Goal: Task Accomplishment & Management: Complete application form

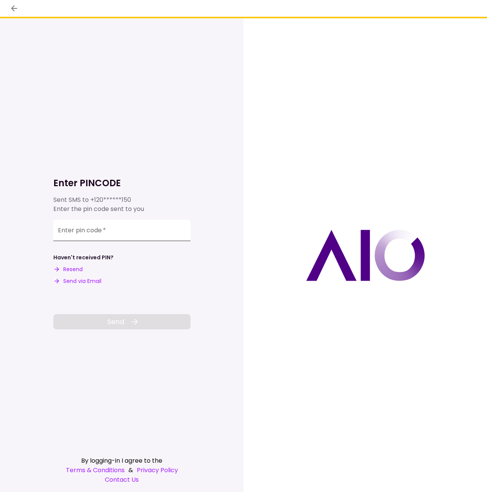
click at [122, 232] on input "Enter pin code   *" at bounding box center [121, 230] width 137 height 21
paste input "******"
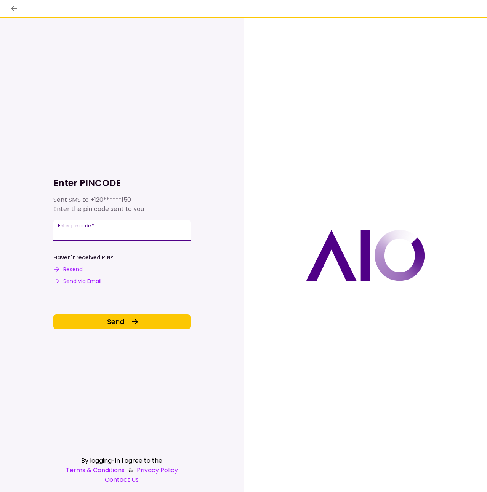
type input "******"
click at [147, 332] on div "Enter PINCODE Sent SMS to +120******150 Enter the pin code sent to you Enter pi…" at bounding box center [121, 255] width 137 height 474
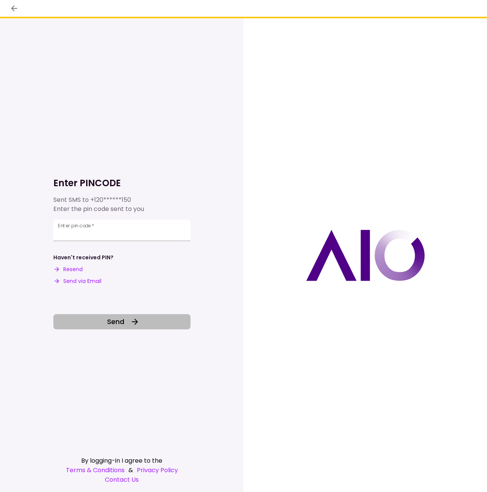
click at [145, 327] on button "Send" at bounding box center [121, 321] width 137 height 15
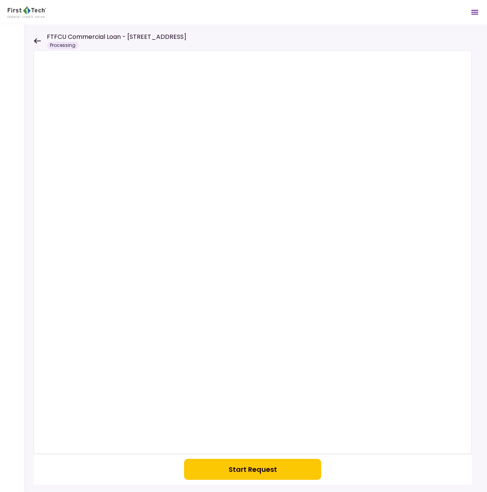
click at [38, 40] on icon at bounding box center [37, 41] width 7 height 6
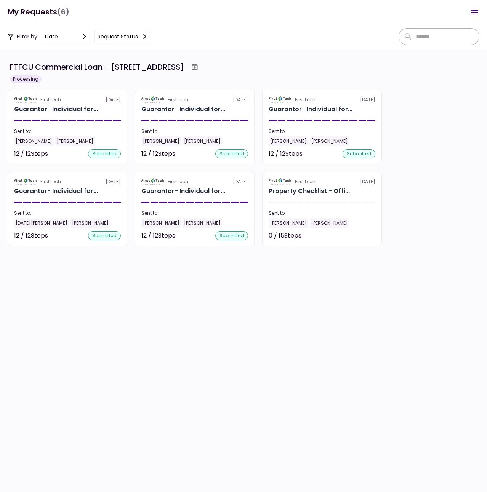
click at [332, 303] on section "FTFCU Commercial Loan - [STREET_ADDRESS] Processing FirstTech [DATE] Guarantor-…" at bounding box center [243, 270] width 487 height 443
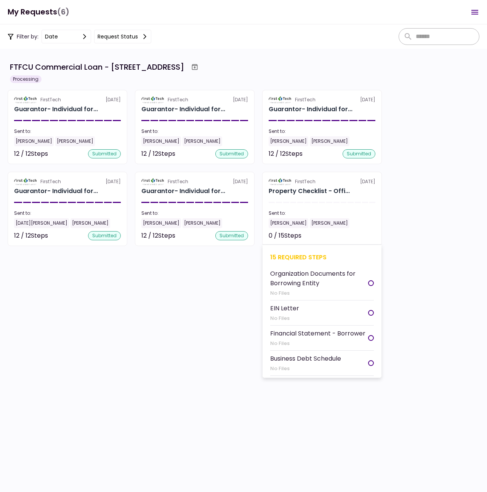
click at [304, 230] on section "FirstTech [DATE] Property Checklist - Offi... Sent to: [PERSON_NAME] [PERSON_NA…" at bounding box center [322, 209] width 120 height 74
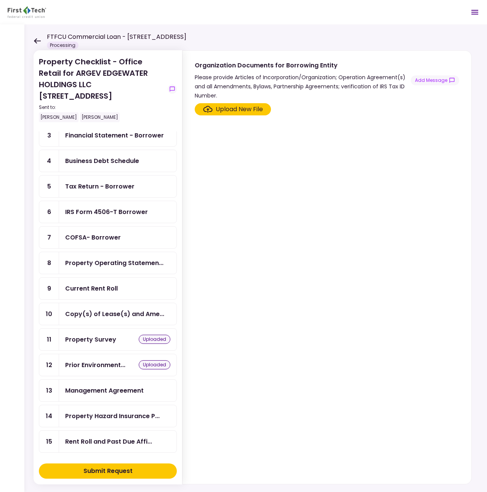
scroll to position [74, 0]
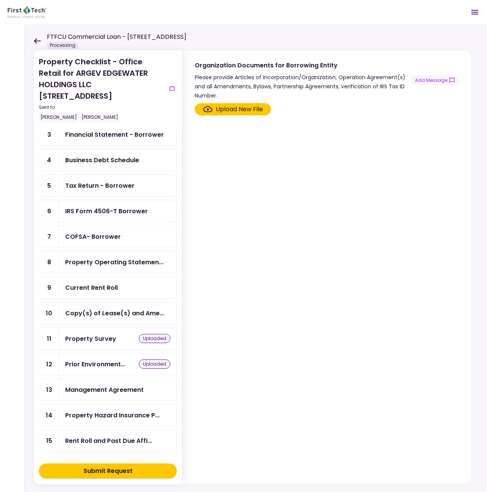
click at [106, 342] on div "Property Survey" at bounding box center [90, 339] width 51 height 10
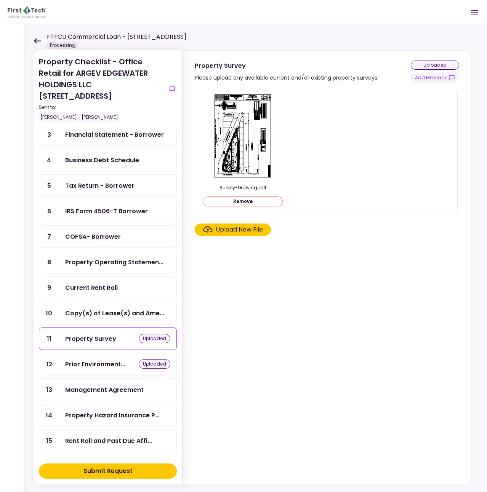
click at [280, 271] on section "Survey-Drawing.pdf Remove Upload New File" at bounding box center [327, 283] width 264 height 395
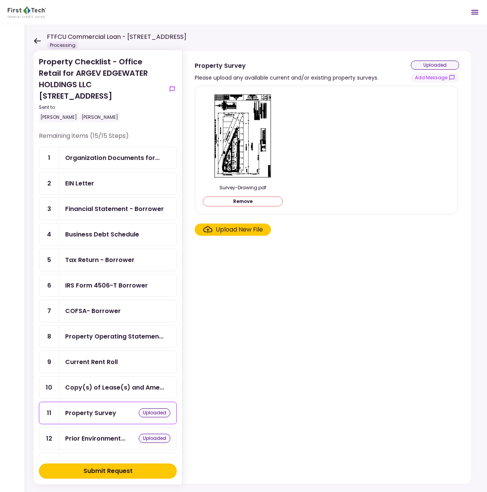
click at [123, 240] on div "Business Debt Schedule" at bounding box center [117, 235] width 117 height 22
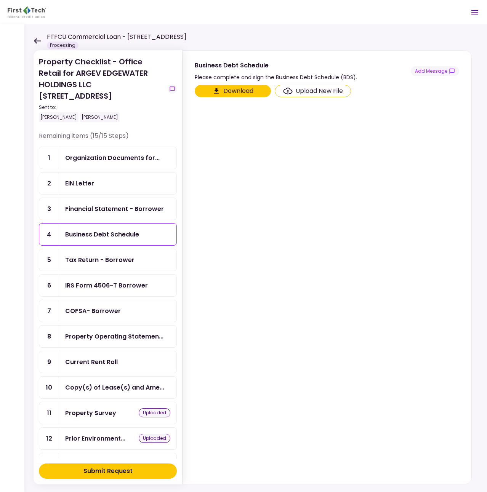
click at [120, 218] on div "Financial Statement - Borrower" at bounding box center [117, 209] width 117 height 22
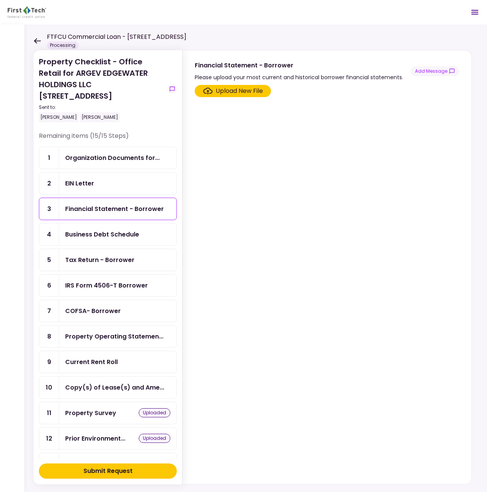
click at [118, 249] on div "Tax Return - Borrower" at bounding box center [117, 260] width 117 height 22
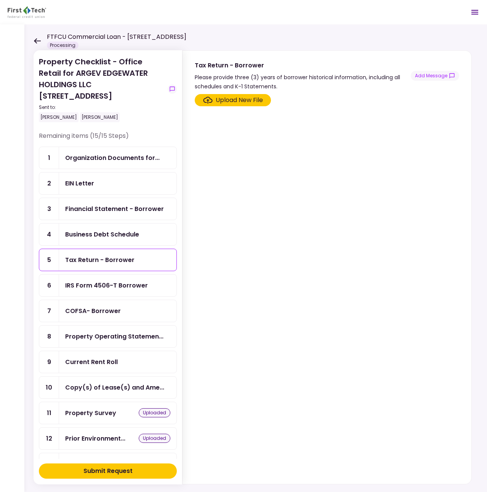
click at [112, 283] on div "IRS Form 4506-T Borrower" at bounding box center [106, 286] width 83 height 10
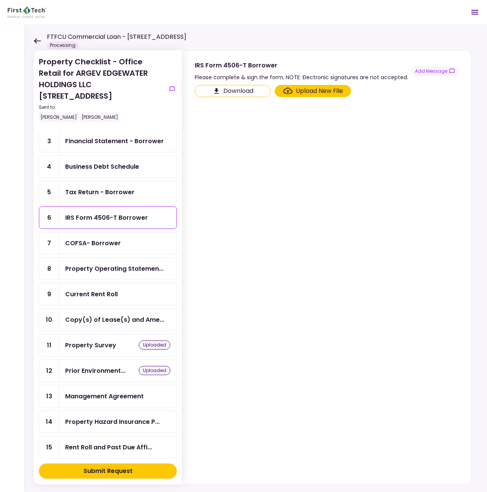
scroll to position [74, 0]
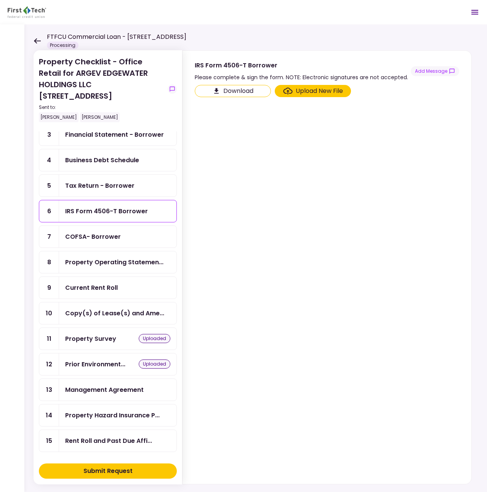
click at [110, 266] on div "Property Operating Statemen..." at bounding box center [114, 263] width 98 height 10
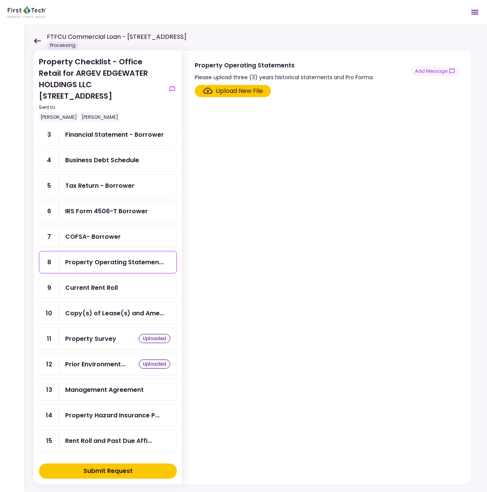
drag, startPoint x: 256, startPoint y: 180, endPoint x: 253, endPoint y: 175, distance: 5.8
click at [256, 180] on section "Upload New File" at bounding box center [327, 283] width 264 height 396
click at [222, 93] on div "Upload New File" at bounding box center [239, 90] width 47 height 9
click at [0, 0] on input "Upload New File" at bounding box center [0, 0] width 0 height 0
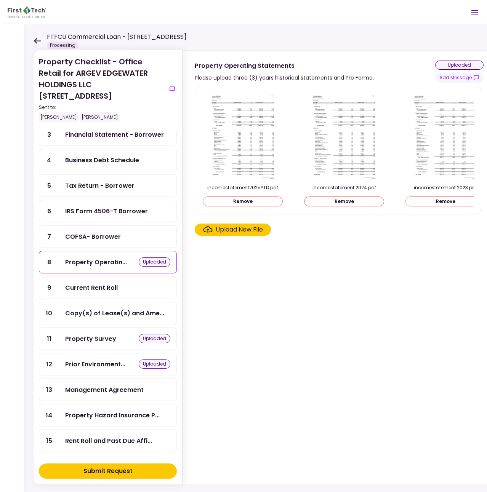
click at [302, 244] on section "incomestatement2025YTD.pdf Remove incomestatement 2024.pdf Remove incomestateme…" at bounding box center [339, 283] width 289 height 395
click at [127, 283] on div "Current Rent Roll" at bounding box center [117, 288] width 105 height 10
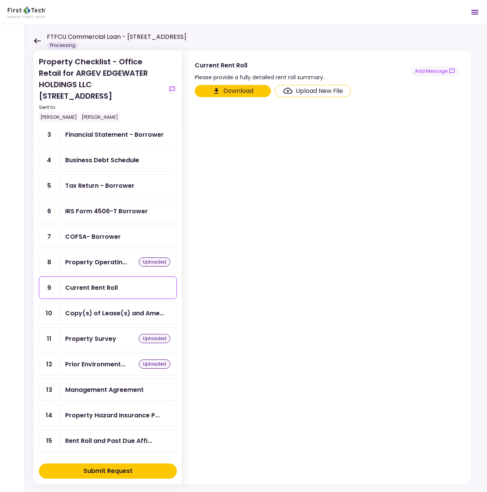
click at [114, 270] on div "Property Operatin... uploaded" at bounding box center [117, 262] width 117 height 22
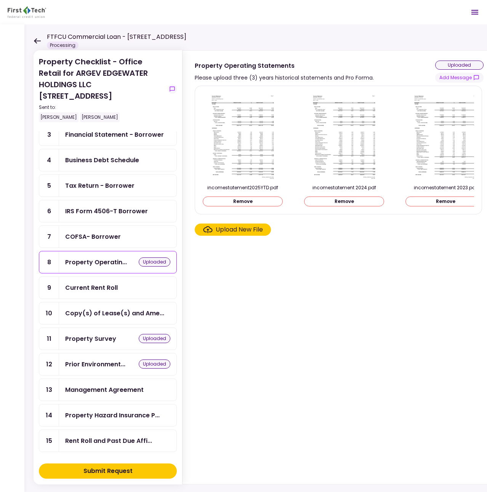
click at [109, 287] on div "Current Rent Roll" at bounding box center [91, 288] width 53 height 10
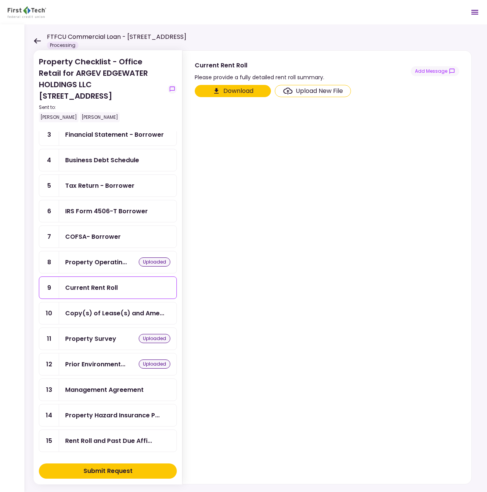
click at [108, 266] on div "Property Operatin..." at bounding box center [96, 263] width 62 height 10
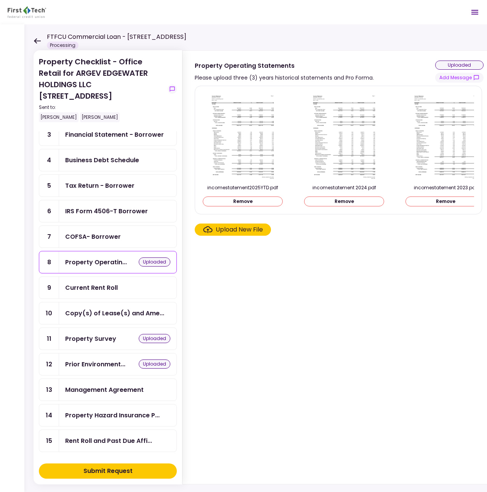
click at [221, 233] on div "Upload New File" at bounding box center [239, 229] width 47 height 9
click at [0, 0] on input "Upload New File" at bounding box center [0, 0] width 0 height 0
click at [102, 292] on div "Current Rent Roll" at bounding box center [91, 288] width 53 height 10
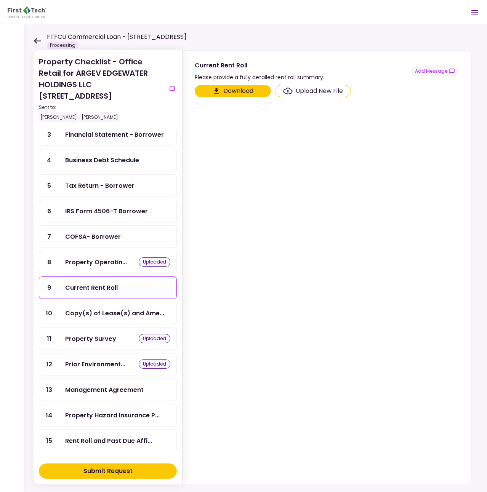
click at [287, 93] on icon "Click here to upload the required document" at bounding box center [288, 91] width 10 height 7
click at [0, 0] on input "Upload New File" at bounding box center [0, 0] width 0 height 0
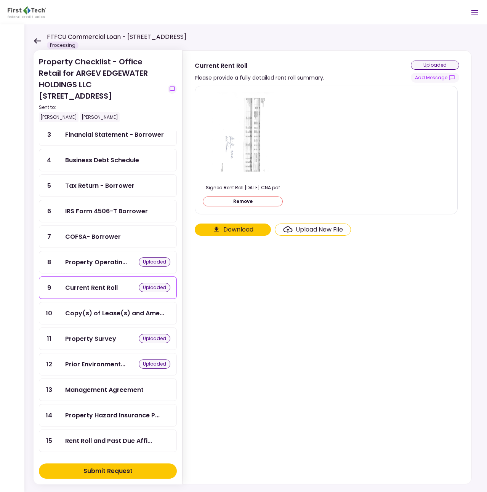
click at [96, 317] on div "Copy(s) of Lease(s) and Ame..." at bounding box center [114, 314] width 99 height 10
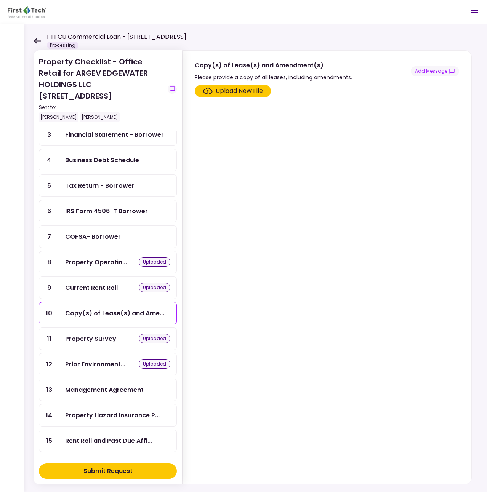
click at [207, 243] on section "Upload New File" at bounding box center [327, 283] width 264 height 396
click at [100, 392] on div "Management Agreement" at bounding box center [104, 390] width 78 height 10
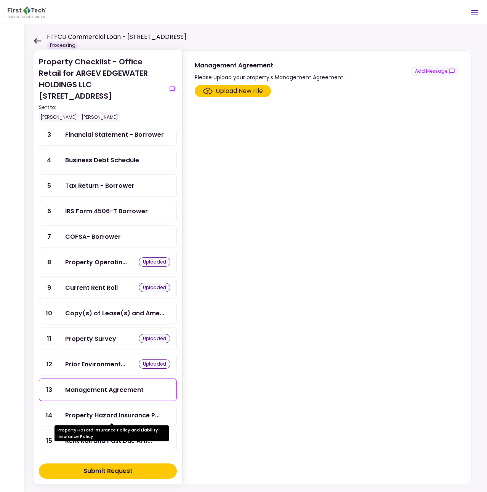
click at [103, 419] on div "Property Hazard Insurance P..." at bounding box center [112, 416] width 94 height 10
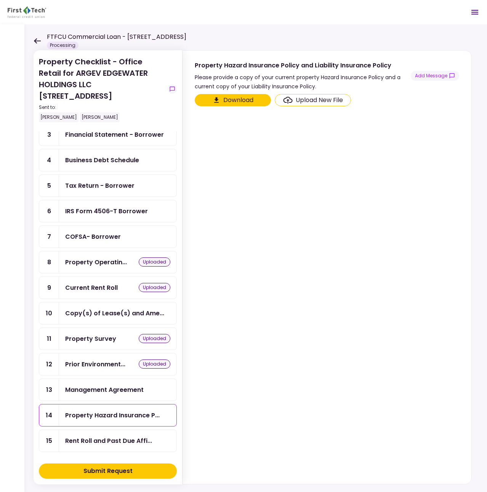
click at [95, 313] on div "Copy(s) of Lease(s) and Ame..." at bounding box center [114, 314] width 99 height 10
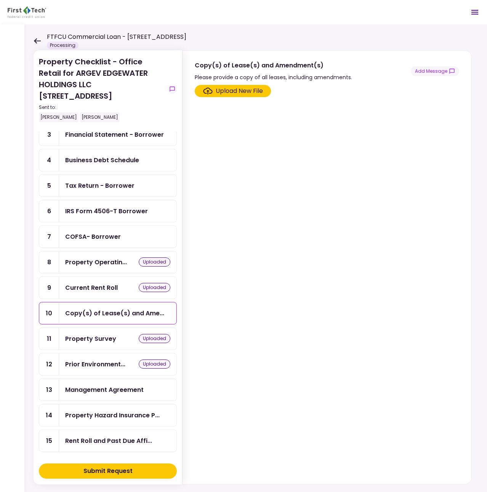
click at [236, 90] on div "Upload New File" at bounding box center [239, 90] width 47 height 9
click at [0, 0] on input "Upload New File" at bounding box center [0, 0] width 0 height 0
click at [238, 90] on div "Upload New File" at bounding box center [239, 90] width 47 height 9
click at [0, 0] on input "Upload New File" at bounding box center [0, 0] width 0 height 0
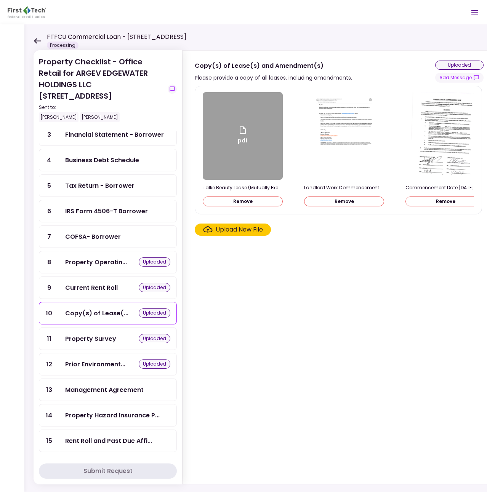
click at [239, 230] on div "Upload New File" at bounding box center [239, 229] width 47 height 9
click at [0, 0] on input "Upload New File" at bounding box center [0, 0] width 0 height 0
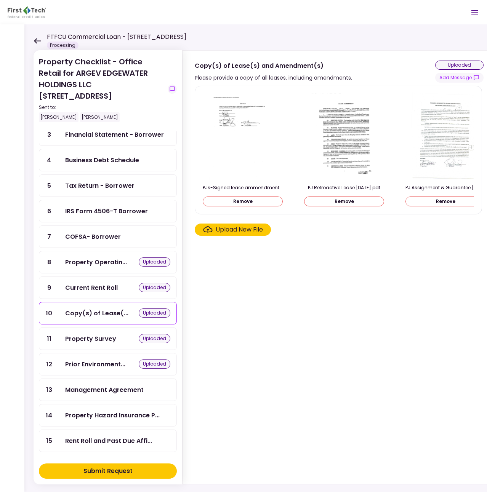
click at [226, 234] on div "Upload New File" at bounding box center [239, 229] width 47 height 9
click at [0, 0] on input "Upload New File" at bounding box center [0, 0] width 0 height 0
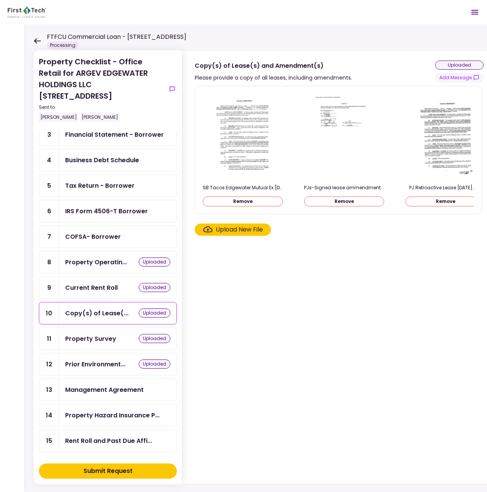
click at [87, 472] on div "Submit Request" at bounding box center [107, 471] width 49 height 9
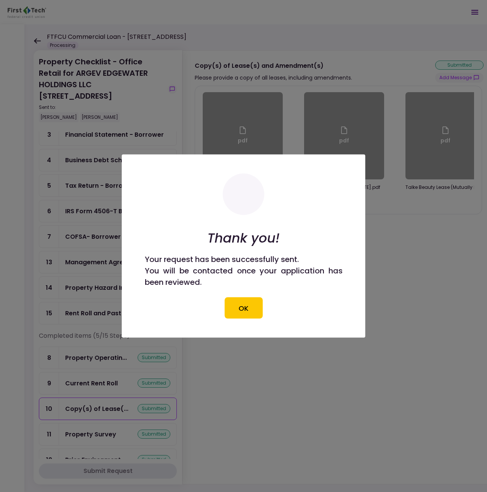
click at [246, 311] on button "OK" at bounding box center [243, 308] width 38 height 21
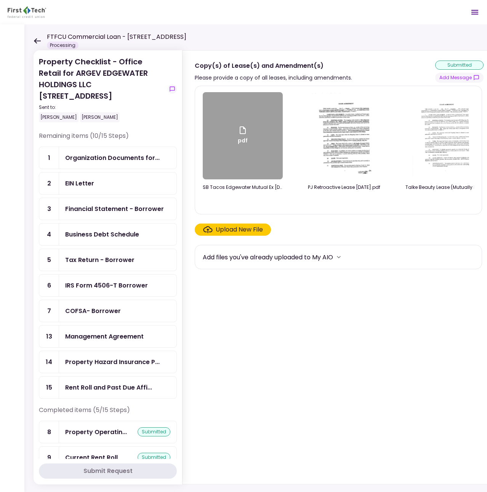
click at [279, 307] on section "pdf SB Tacos Edgewater Mutual Ex [DATE].pdf PJ Retroactive Lease [DATE].pdf Tal…" at bounding box center [339, 283] width 289 height 395
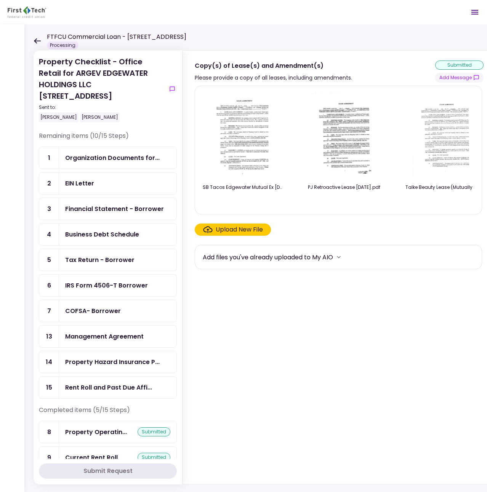
click at [101, 317] on div "COFSA- Borrower" at bounding box center [117, 311] width 117 height 22
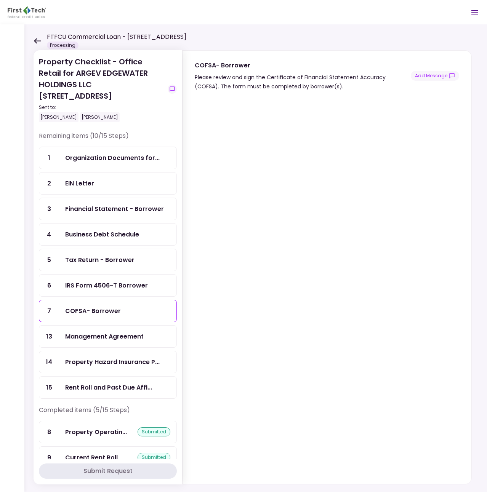
click at [109, 338] on div "Management Agreement" at bounding box center [104, 337] width 78 height 10
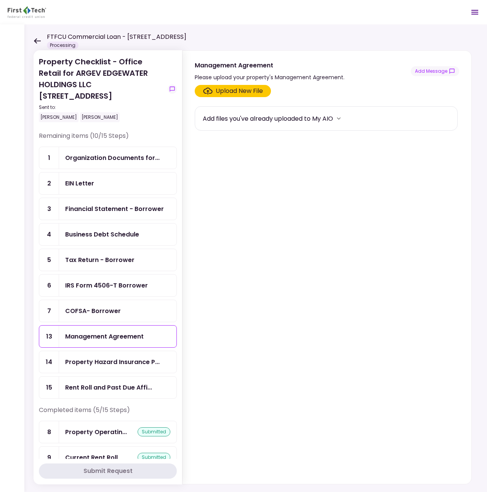
click at [102, 357] on div "Property Hazard Insurance P..." at bounding box center [117, 362] width 117 height 22
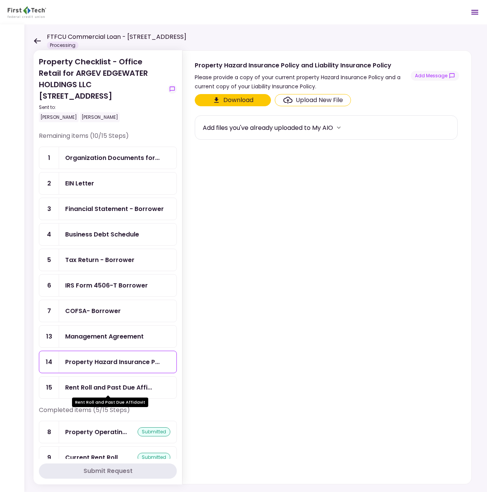
click at [85, 389] on div "Rent Roll and Past Due Affi..." at bounding box center [108, 388] width 87 height 10
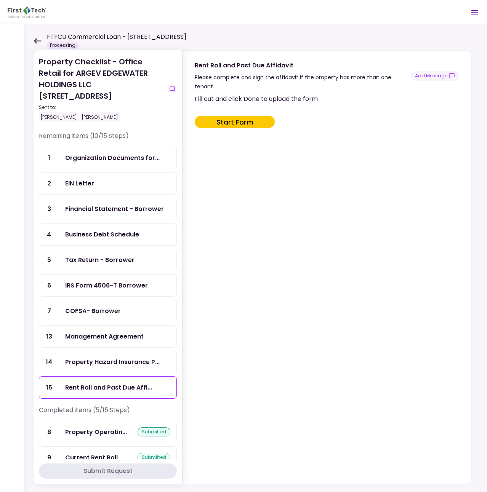
click at [85, 264] on div "Tax Return - Borrower" at bounding box center [99, 260] width 69 height 10
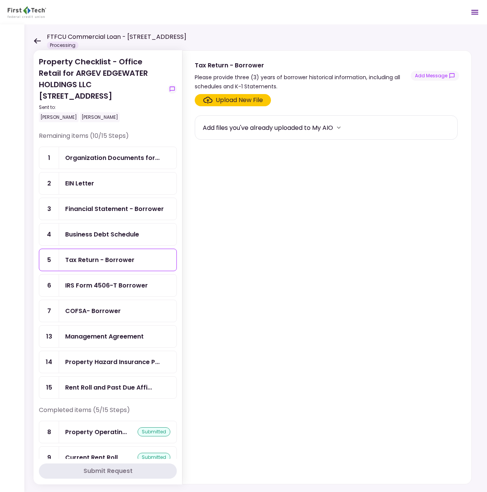
click at [111, 235] on div "Business Debt Schedule" at bounding box center [102, 235] width 74 height 10
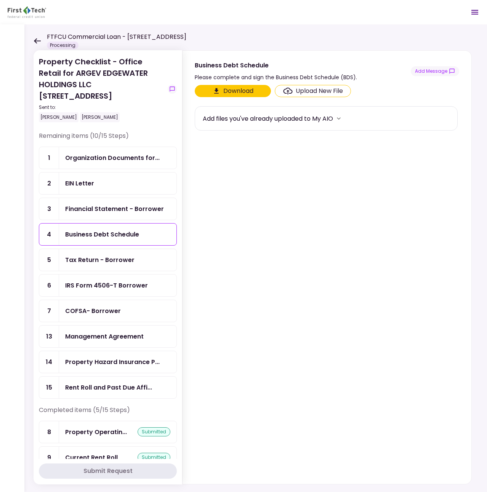
click at [109, 214] on div "Financial Statement - Borrower" at bounding box center [117, 209] width 117 height 22
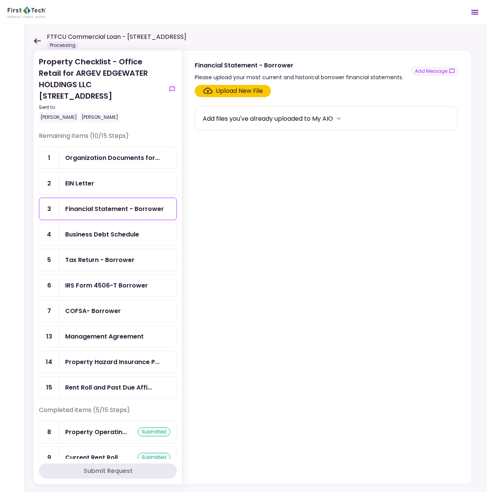
click at [101, 184] on div "EIN Letter" at bounding box center [117, 184] width 105 height 10
click at [101, 163] on div "Organization Documents for..." at bounding box center [117, 158] width 117 height 22
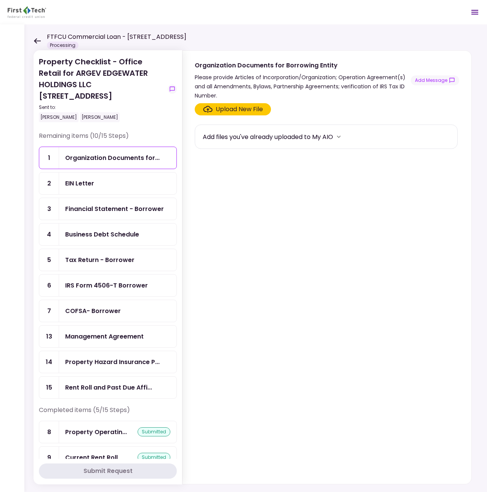
click at [35, 37] on div "FTFCU Commercial Loan - [STREET_ADDRESS] Processing" at bounding box center [110, 40] width 153 height 17
click at [35, 41] on icon at bounding box center [37, 40] width 7 height 5
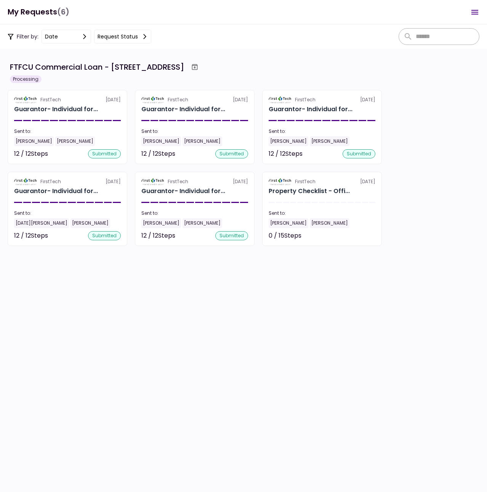
click at [236, 295] on section "FTFCU Commercial Loan - [STREET_ADDRESS] Processing FirstTech [DATE] Guarantor-…" at bounding box center [243, 270] width 487 height 443
click at [246, 310] on section "FTFCU Commercial Loan - [STREET_ADDRESS] Processing FirstTech [DATE] Property C…" at bounding box center [243, 270] width 487 height 443
click at [98, 332] on section "FTFCU Commercial Loan - [STREET_ADDRESS] Processing FirstTech [DATE] Property C…" at bounding box center [243, 270] width 487 height 443
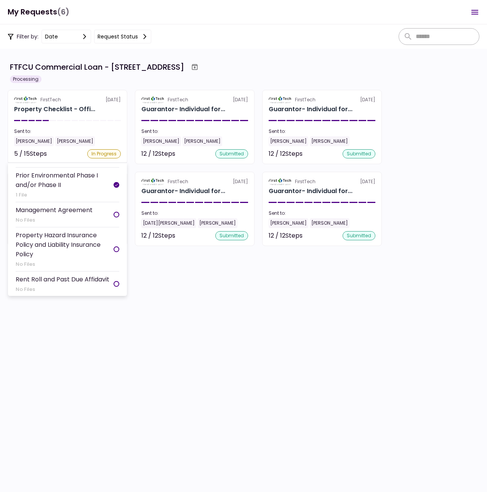
scroll to position [322, 0]
click at [68, 107] on div "Property Checklist - Offi..." at bounding box center [54, 109] width 81 height 9
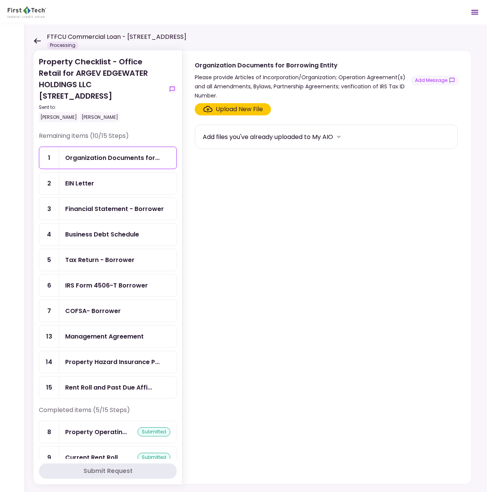
click at [34, 44] on div "FTFCU Commercial Loan - [STREET_ADDRESS] Processing" at bounding box center [110, 40] width 153 height 17
click at [35, 40] on icon at bounding box center [37, 40] width 7 height 5
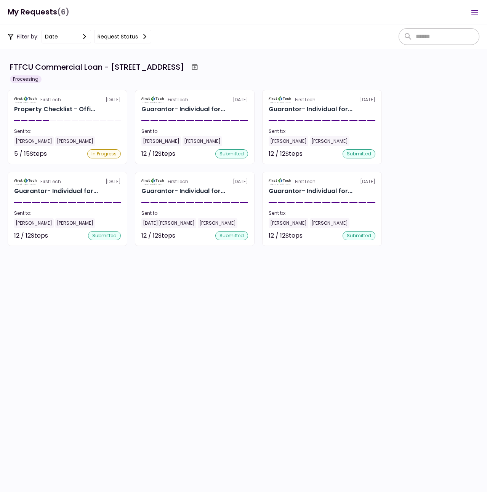
click at [204, 302] on section "FTFCU Commercial Loan - 8813 Edgewater Dr SW Lakewood WA Processing FirstTech 1…" at bounding box center [243, 270] width 487 height 443
click at [210, 295] on section "FTFCU Commercial Loan - 8813 Edgewater Dr SW Lakewood WA Processing FirstTech 1…" at bounding box center [243, 270] width 487 height 443
